Goal: Check status: Check status

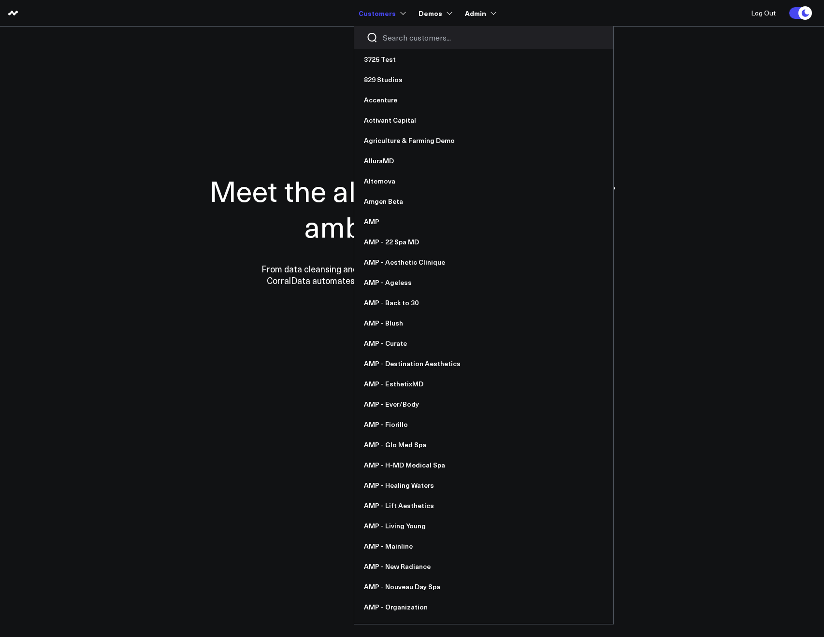
click at [387, 30] on div at bounding box center [483, 37] width 259 height 23
click at [390, 38] on input "Search customers input" at bounding box center [492, 37] width 218 height 11
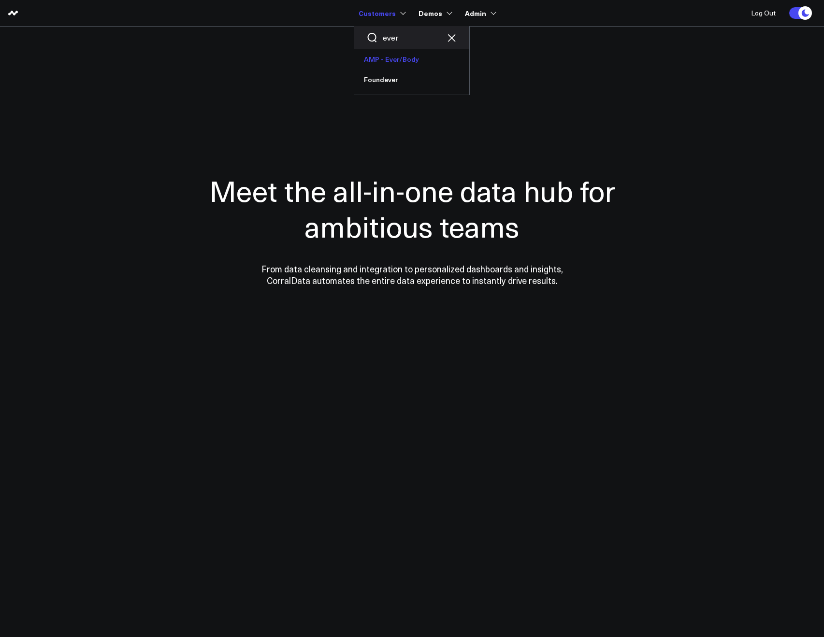
type input "ever"
click at [388, 55] on link "AMP - Ever/Body" at bounding box center [411, 59] width 115 height 20
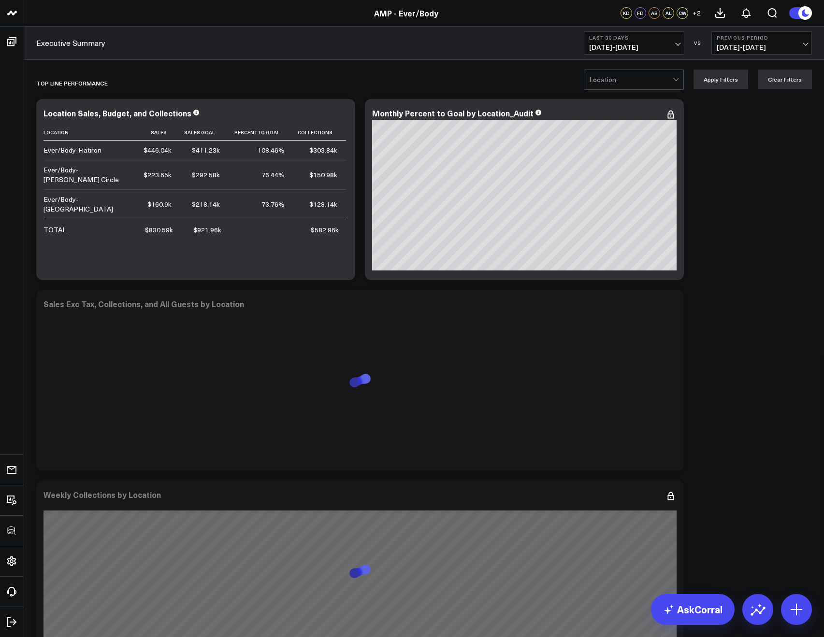
click at [595, 47] on span "08/04/25 - 09/02/25" at bounding box center [634, 47] width 90 height 8
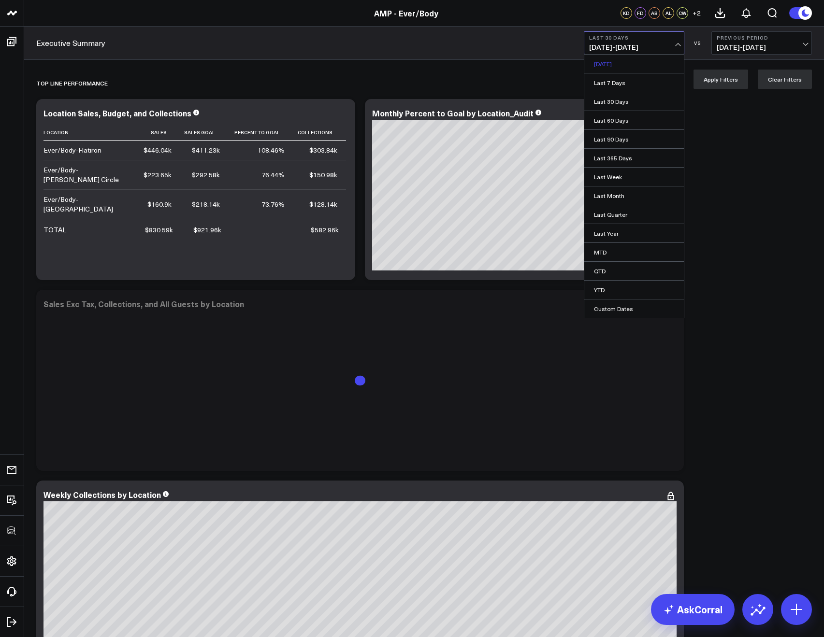
click at [601, 62] on link "Yesterday" at bounding box center [634, 64] width 100 height 18
